Goal: Register for event/course

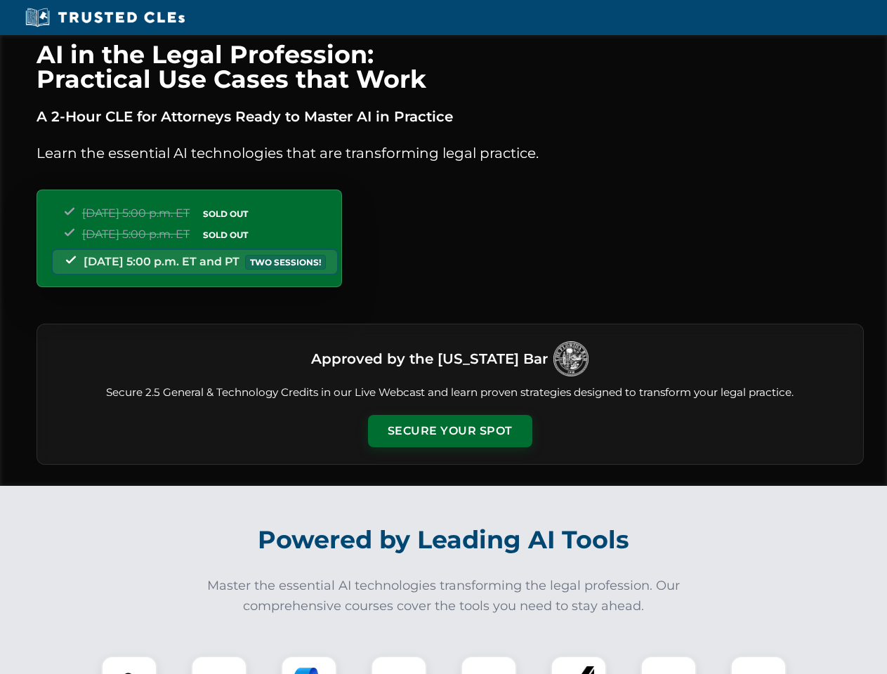
click at [449, 431] on button "Secure Your Spot" at bounding box center [450, 431] width 164 height 32
click at [129, 665] on img at bounding box center [129, 683] width 41 height 41
